Goal: Transaction & Acquisition: Obtain resource

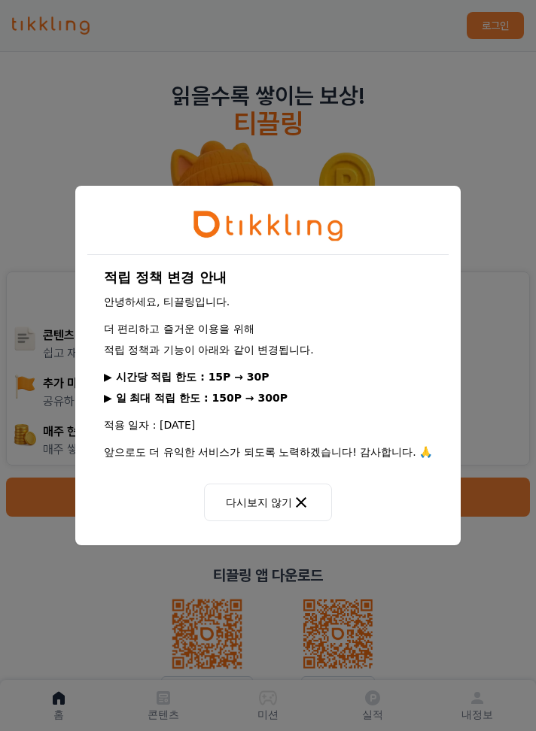
click at [287, 506] on button "다시보지 않기" at bounding box center [268, 503] width 128 height 38
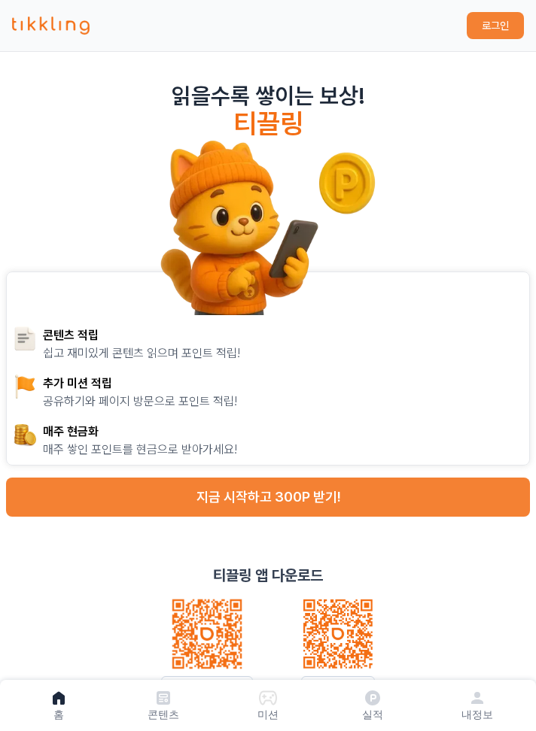
click at [327, 494] on button "지금 시작하고 300P 받기!" at bounding box center [268, 497] width 524 height 39
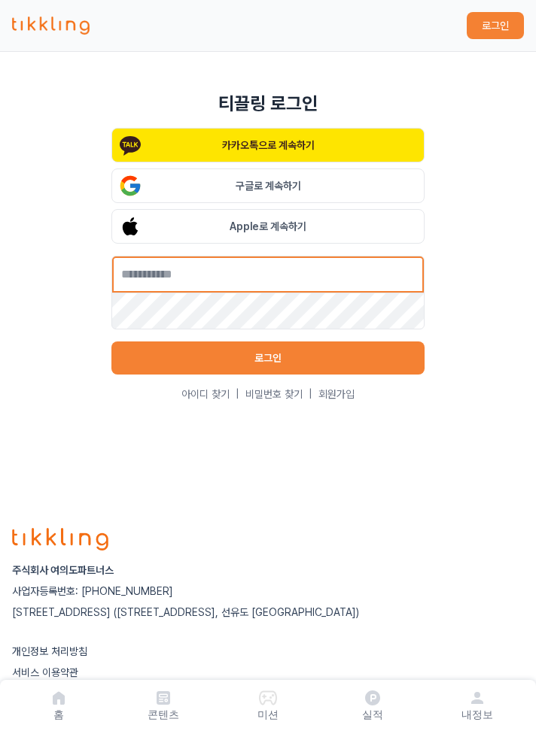
click at [123, 293] on input "text" at bounding box center [267, 275] width 313 height 38
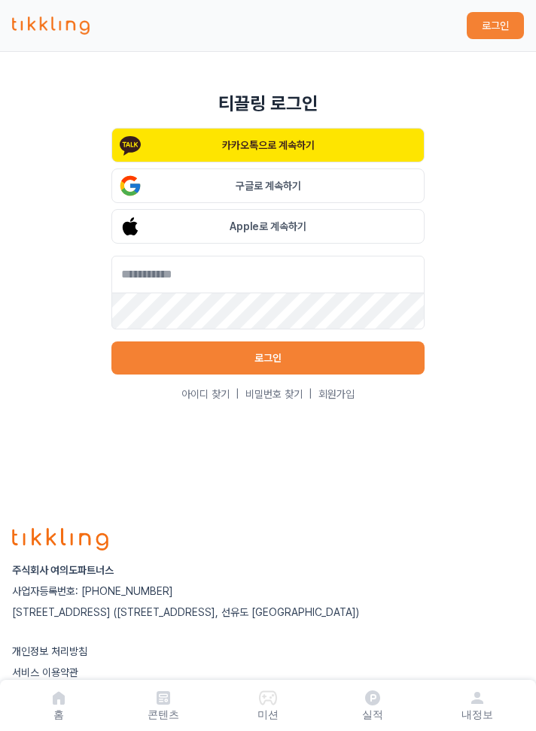
click at [331, 203] on button "구글로 계속하기" at bounding box center [267, 186] width 313 height 35
click at [365, 203] on button "구글로 계속하기" at bounding box center [267, 186] width 313 height 35
